Goal: Task Accomplishment & Management: Manage account settings

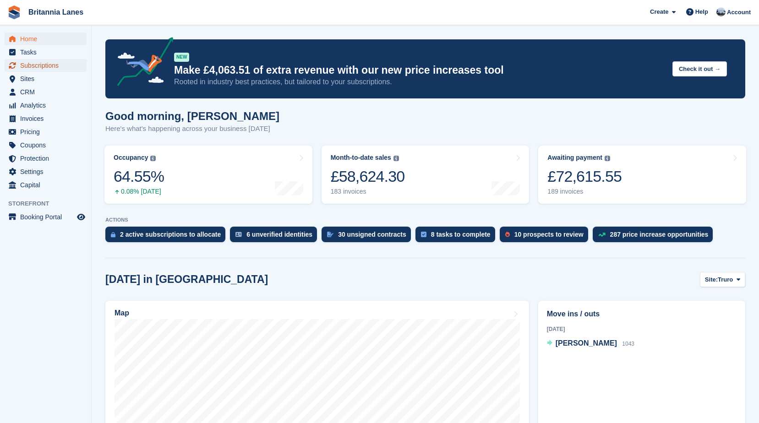
click at [55, 66] on span "Subscriptions" at bounding box center [47, 65] width 55 height 13
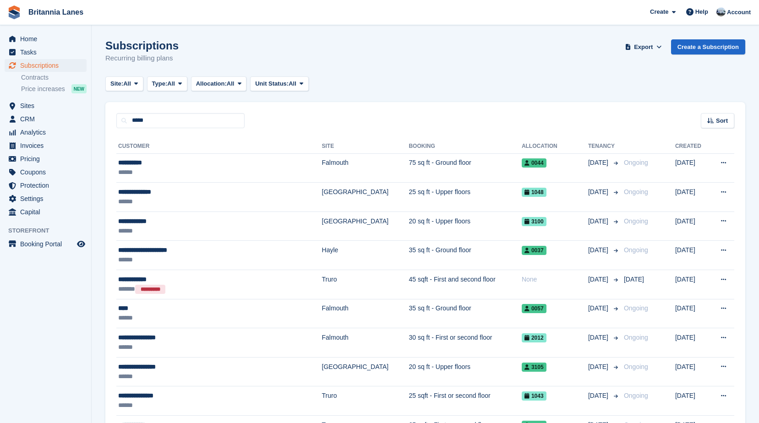
type input "*****"
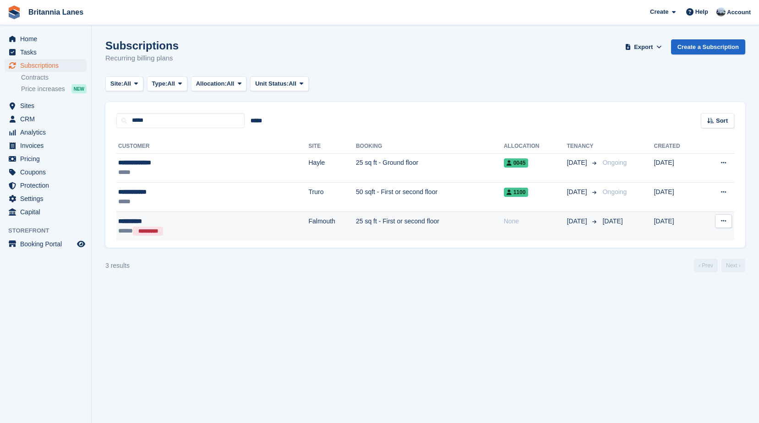
click at [174, 216] on td "**********" at bounding box center [212, 226] width 192 height 29
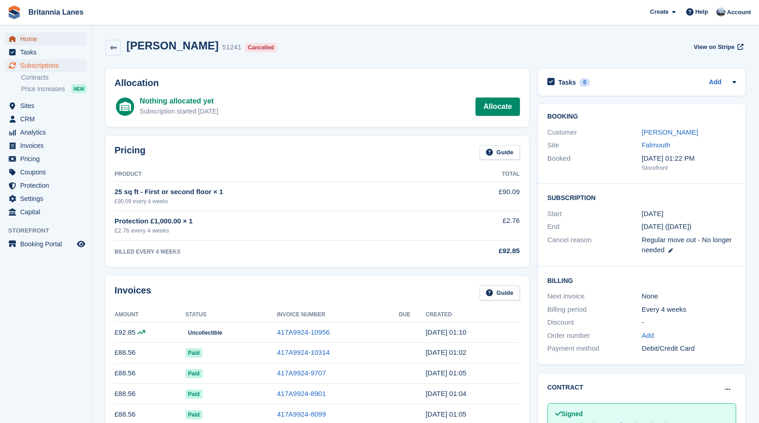
click at [35, 39] on span "Home" at bounding box center [47, 39] width 55 height 13
